Goal: Communication & Community: Ask a question

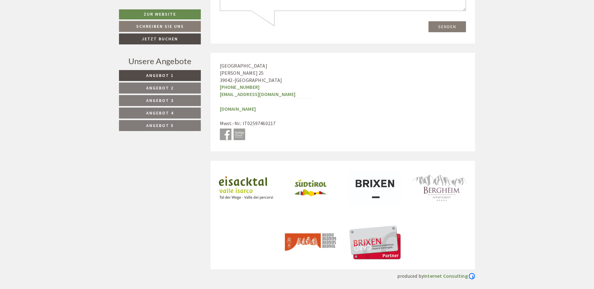
scroll to position [2240, 0]
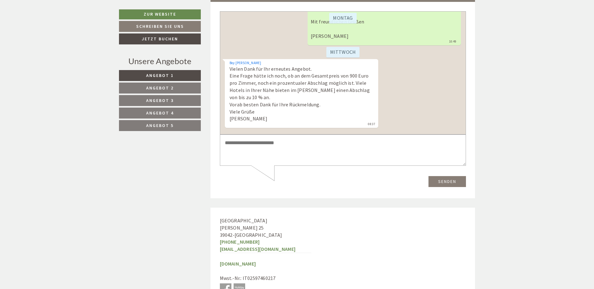
click at [258, 147] on textarea at bounding box center [343, 150] width 246 height 32
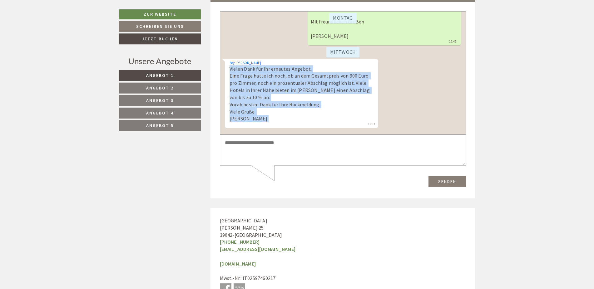
drag, startPoint x: 286, startPoint y: 125, endPoint x: 228, endPoint y: 71, distance: 79.4
click at [228, 71] on div "Boy [PERSON_NAME] Dank für Ihr erneutes Angebot. Eine Frage hätte ich noch, ob …" at bounding box center [301, 93] width 153 height 69
drag, startPoint x: 228, startPoint y: 71, endPoint x: 230, endPoint y: 75, distance: 4.6
copy div "Vielen Dank für Ihr erneutes Angebot. Eine Frage hätte ich noch, ob an dem Gesa…"
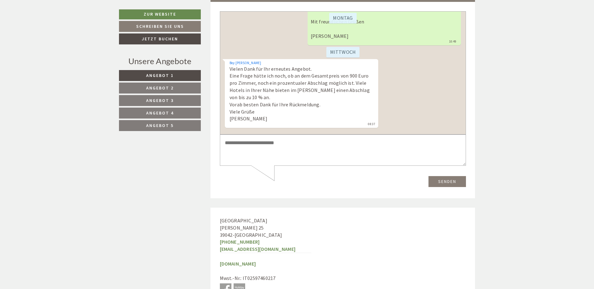
click at [314, 148] on textarea at bounding box center [343, 150] width 246 height 32
paste textarea "**********"
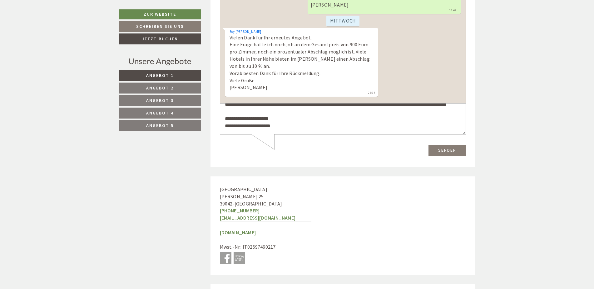
scroll to position [88, 0]
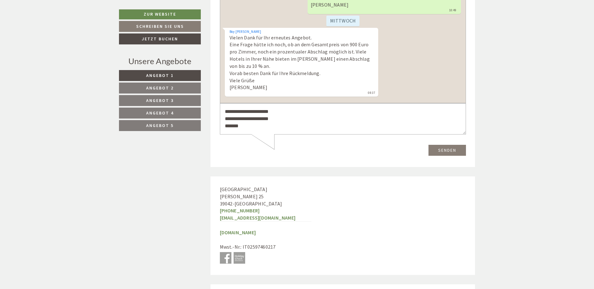
click at [268, 123] on textarea "**********" at bounding box center [343, 119] width 246 height 32
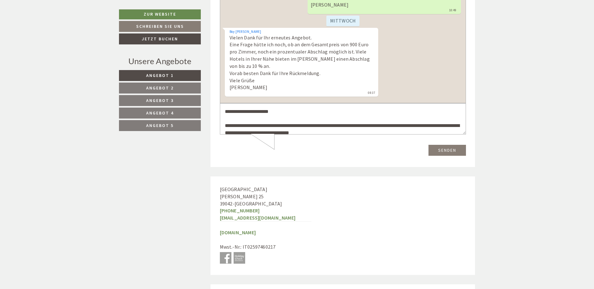
scroll to position [31, 0]
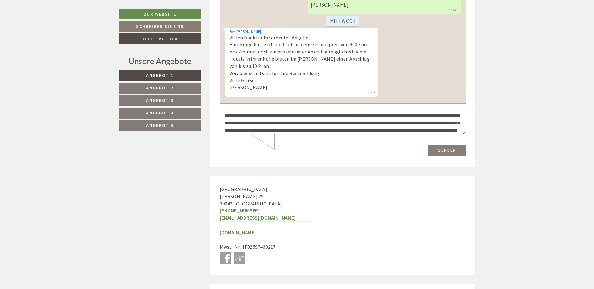
type textarea "**********"
click at [441, 147] on button "Senden" at bounding box center [446, 150] width 37 height 11
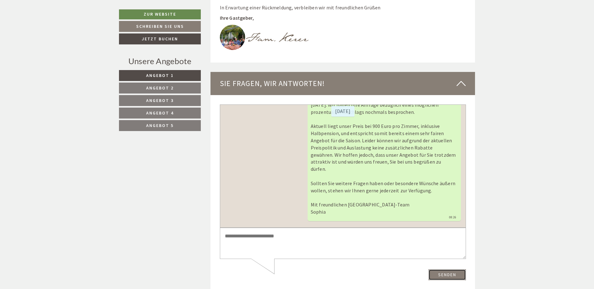
scroll to position [2146, 0]
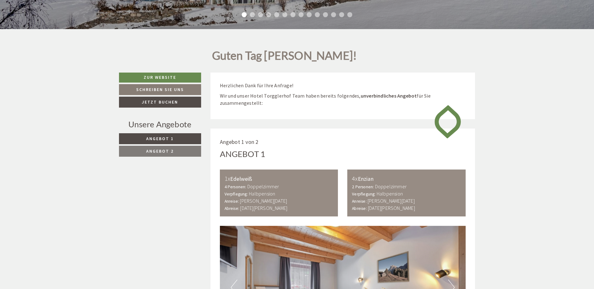
scroll to position [281, 0]
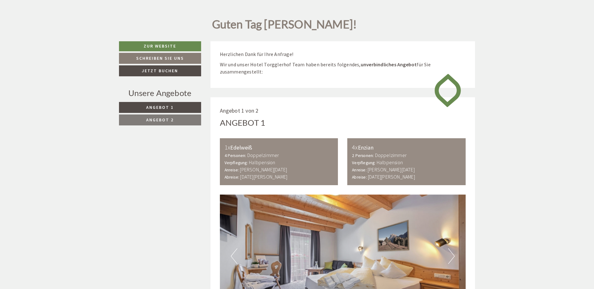
click at [187, 115] on link "Angebot 2" at bounding box center [160, 119] width 82 height 11
